Goal: Communication & Community: Answer question/provide support

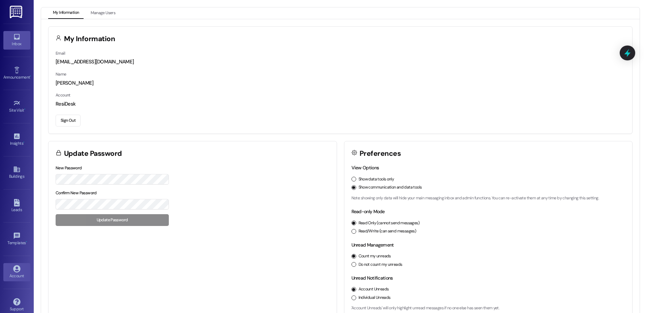
click at [15, 39] on icon at bounding box center [17, 37] width 6 height 6
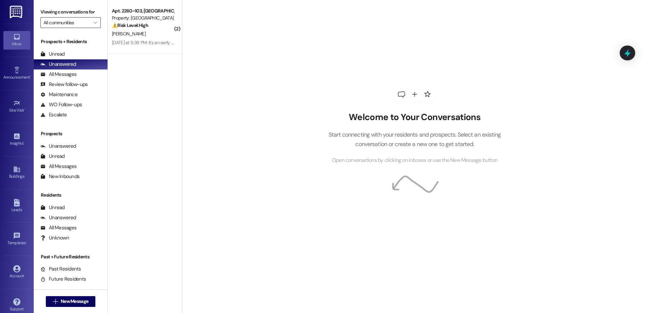
click at [62, 25] on input "All communities" at bounding box center [66, 22] width 46 height 11
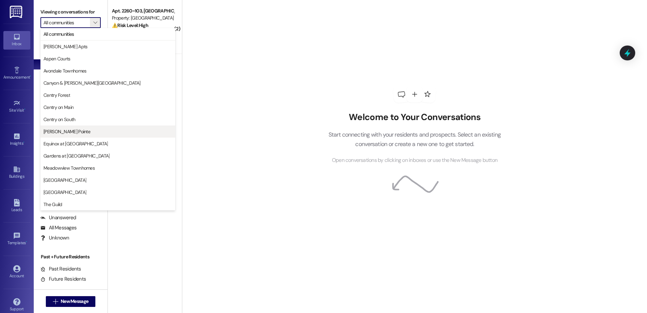
click at [78, 130] on span "[PERSON_NAME] Pointe" at bounding box center [107, 131] width 129 height 7
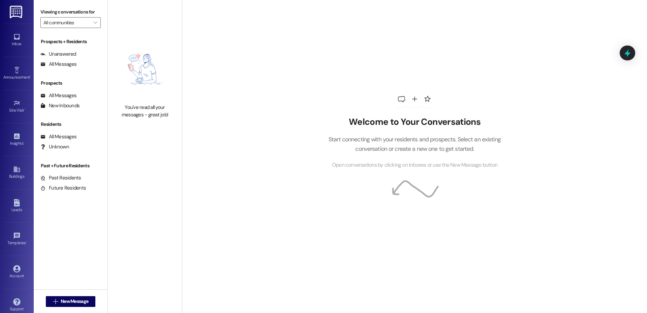
type input "[PERSON_NAME] Pointe"
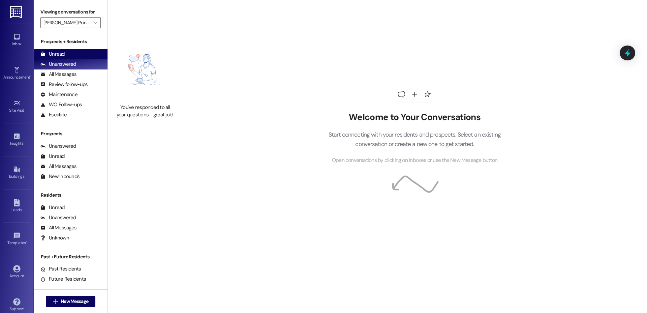
click at [62, 54] on div "Unread" at bounding box center [52, 54] width 24 height 7
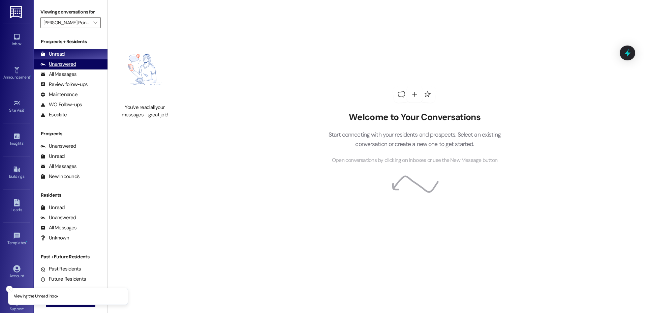
click at [67, 63] on div "Unanswered" at bounding box center [58, 64] width 36 height 7
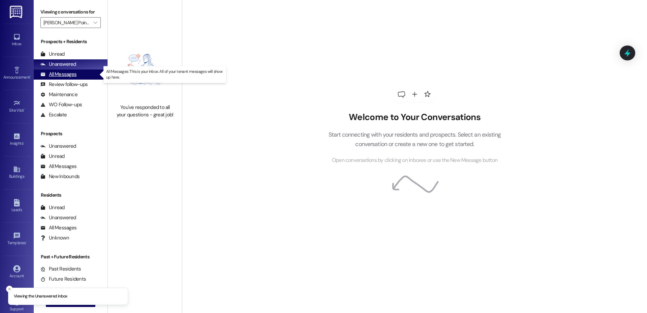
click at [66, 72] on div "All Messages" at bounding box center [58, 74] width 36 height 7
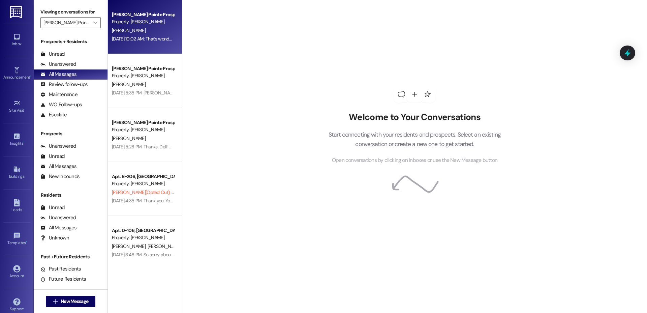
click at [124, 37] on div "[DATE] 10:02 AM: That's wonderful to hear, [PERSON_NAME]! I'm so glad Layls, [P…" at bounding box center [310, 39] width 396 height 6
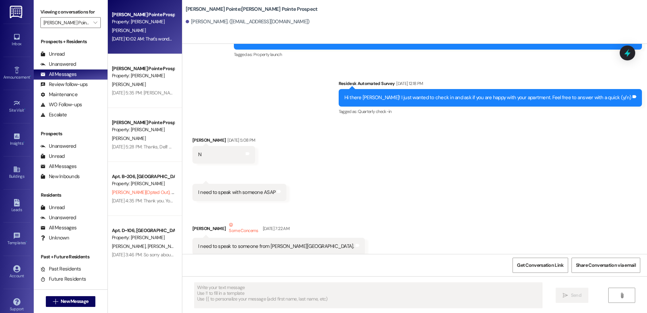
type textarea "Fetching suggested responses. Please feel free to read through the conversation…"
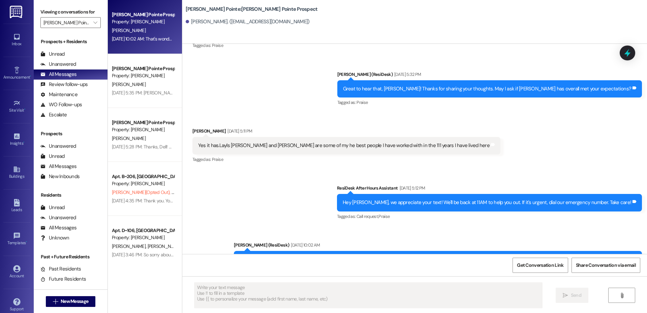
scroll to position [4650, 0]
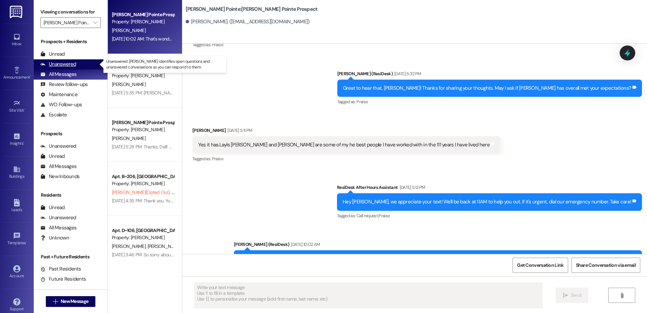
click at [62, 62] on div "Unanswered" at bounding box center [58, 64] width 36 height 7
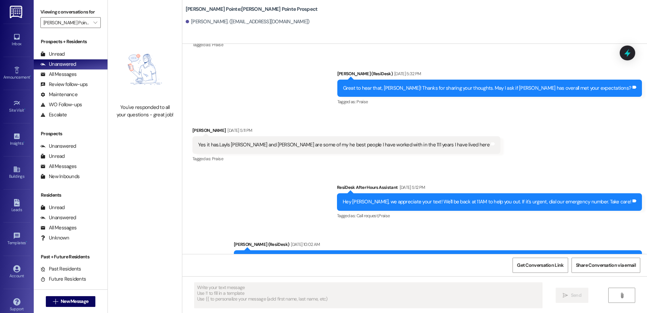
drag, startPoint x: 132, startPoint y: 130, endPoint x: 120, endPoint y: 104, distance: 28.3
click at [132, 129] on div "You've responded to all your questions - great job!" at bounding box center [145, 78] width 74 height 156
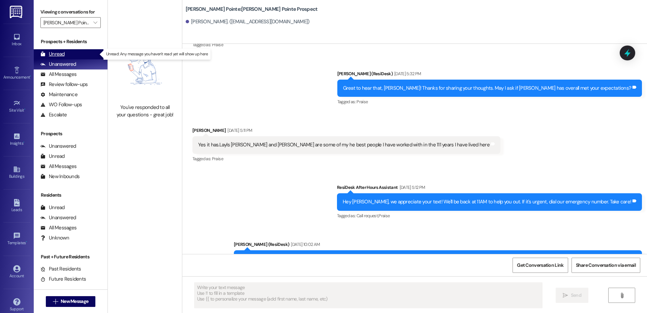
click at [53, 51] on div "Unread" at bounding box center [52, 54] width 24 height 7
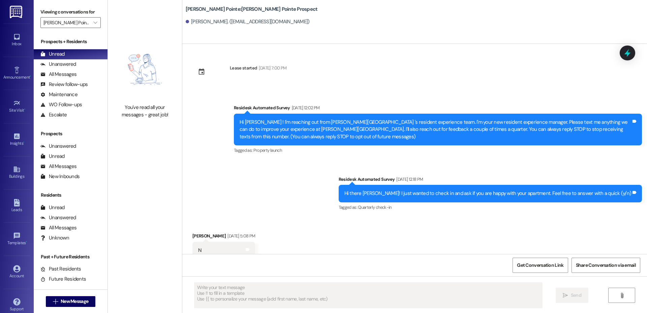
type textarea "Fetching suggested responses. Please feel free to read through the conversation…"
